Goal: Entertainment & Leisure: Consume media (video, audio)

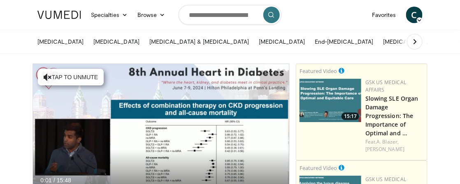
scroll to position [55, 0]
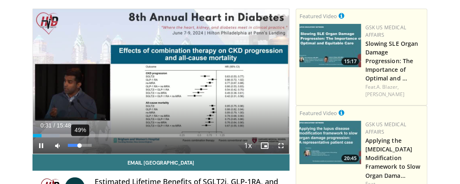
click at [80, 146] on div "49%" at bounding box center [79, 145] width 23 height 3
click at [87, 145] on video-js "**********" at bounding box center [161, 81] width 256 height 144
click at [90, 147] on div "95%" at bounding box center [79, 145] width 29 height 16
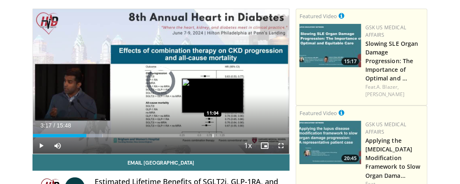
click at [213, 135] on div "Progress Bar" at bounding box center [213, 135] width 1 height 3
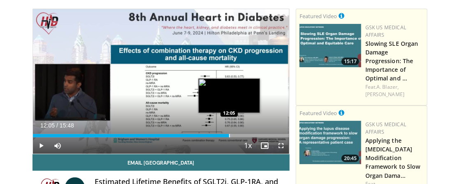
click at [229, 134] on div "Progress Bar" at bounding box center [229, 135] width 1 height 3
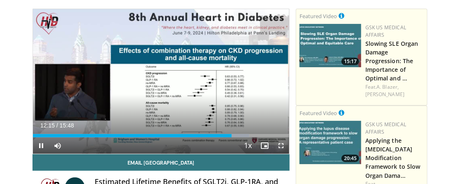
click at [282, 144] on span "Video Player" at bounding box center [281, 145] width 16 height 16
click at [41, 144] on span "Video Player" at bounding box center [41, 145] width 16 height 16
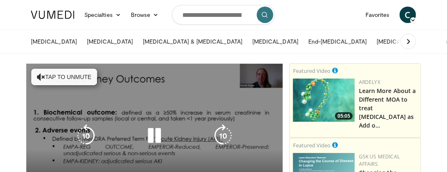
scroll to position [55, 0]
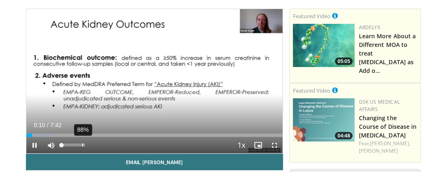
click at [82, 145] on div "88%" at bounding box center [72, 145] width 23 height 3
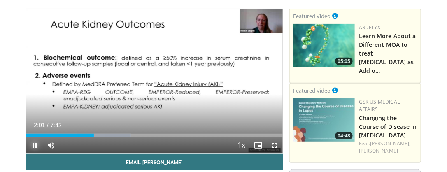
click at [33, 144] on span "Video Player" at bounding box center [34, 145] width 16 height 16
